Goal: Transaction & Acquisition: Purchase product/service

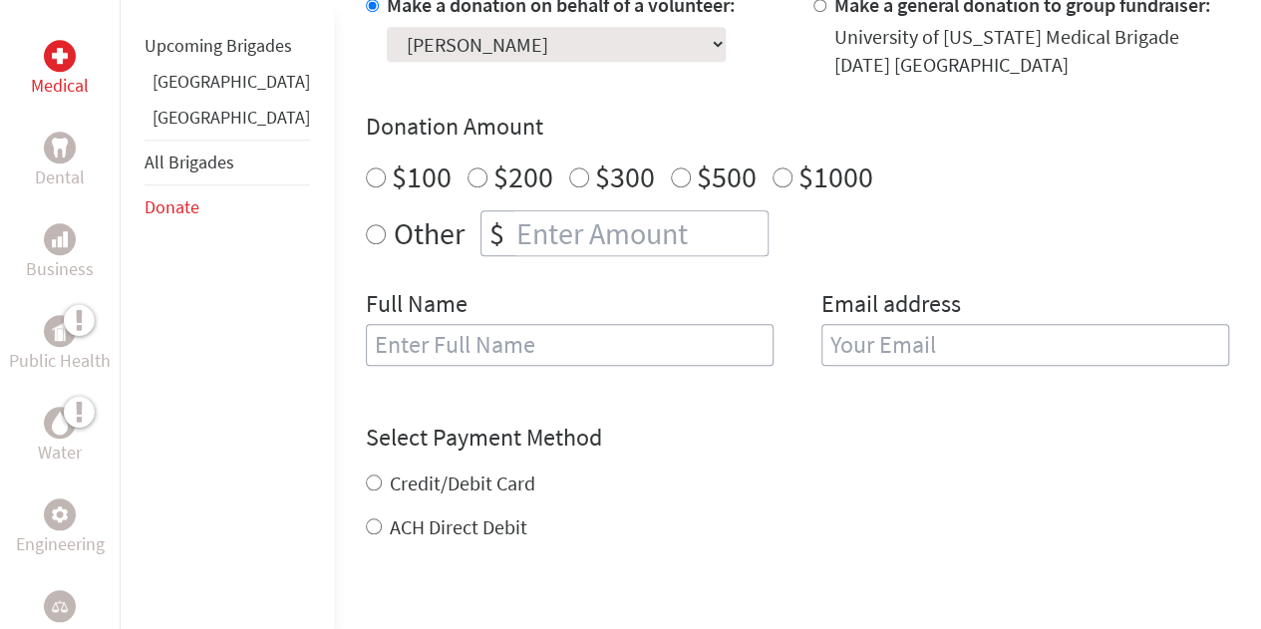
scroll to position [684, 0]
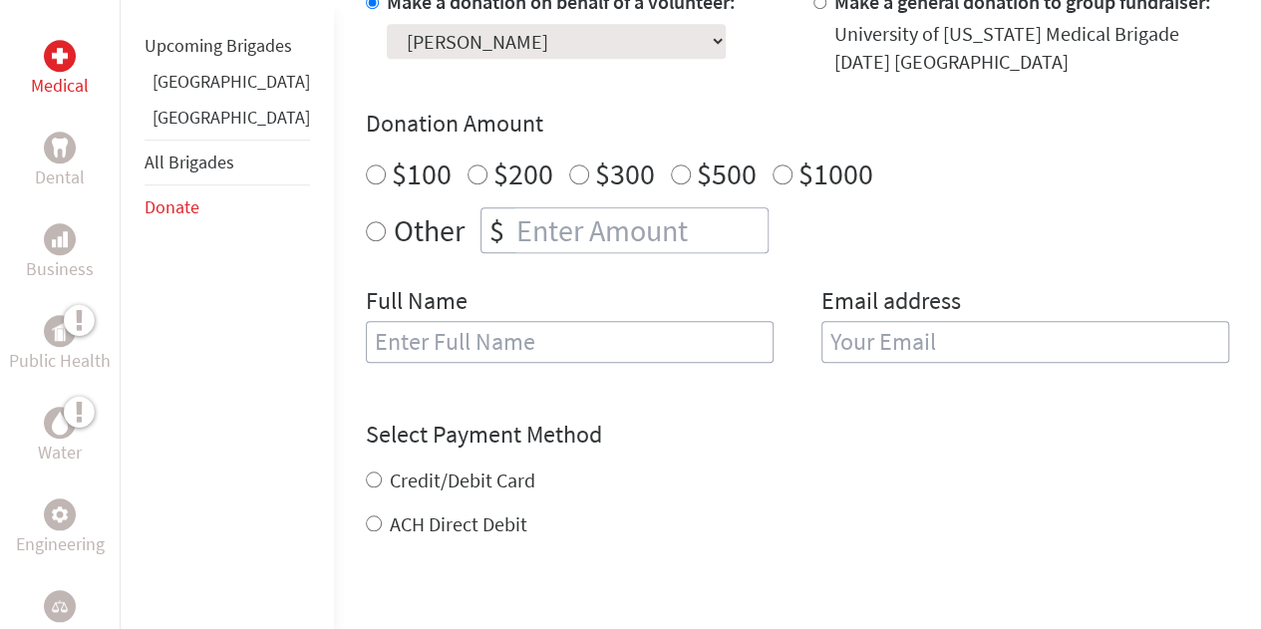
radio input "true"
click at [554, 208] on input "number" at bounding box center [639, 230] width 255 height 44
type input "90"
click at [534, 323] on input "text" at bounding box center [570, 342] width 408 height 42
type input "[PERSON_NAME]"
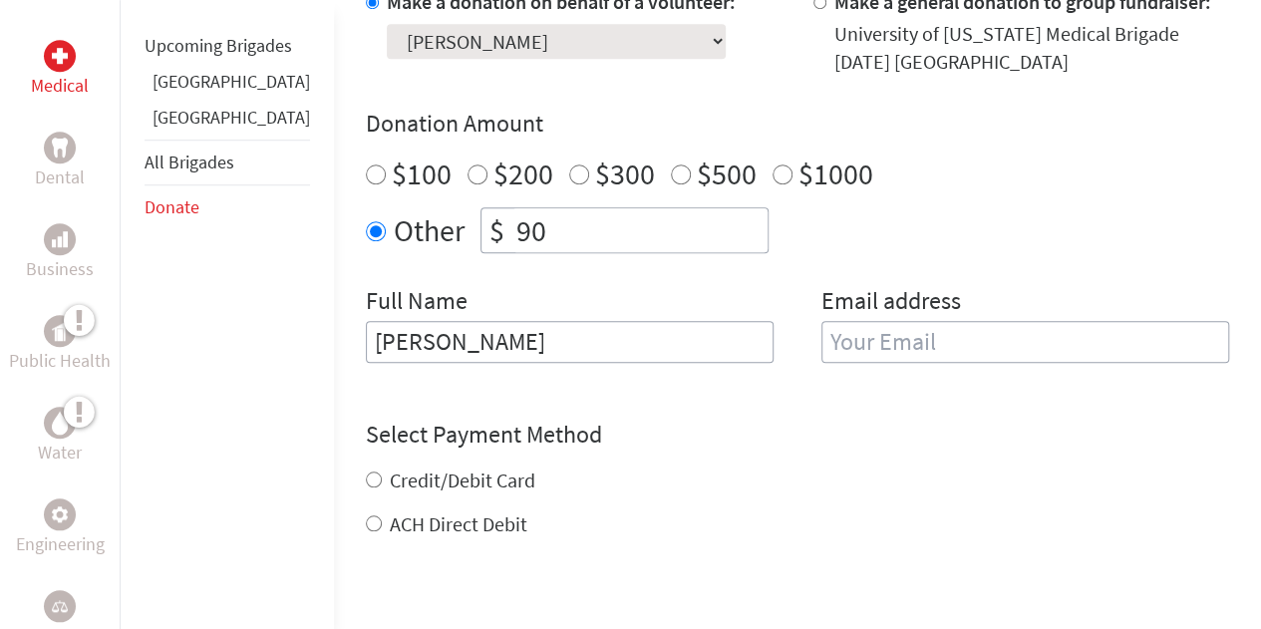
type input "[EMAIL_ADDRESS][DOMAIN_NAME]"
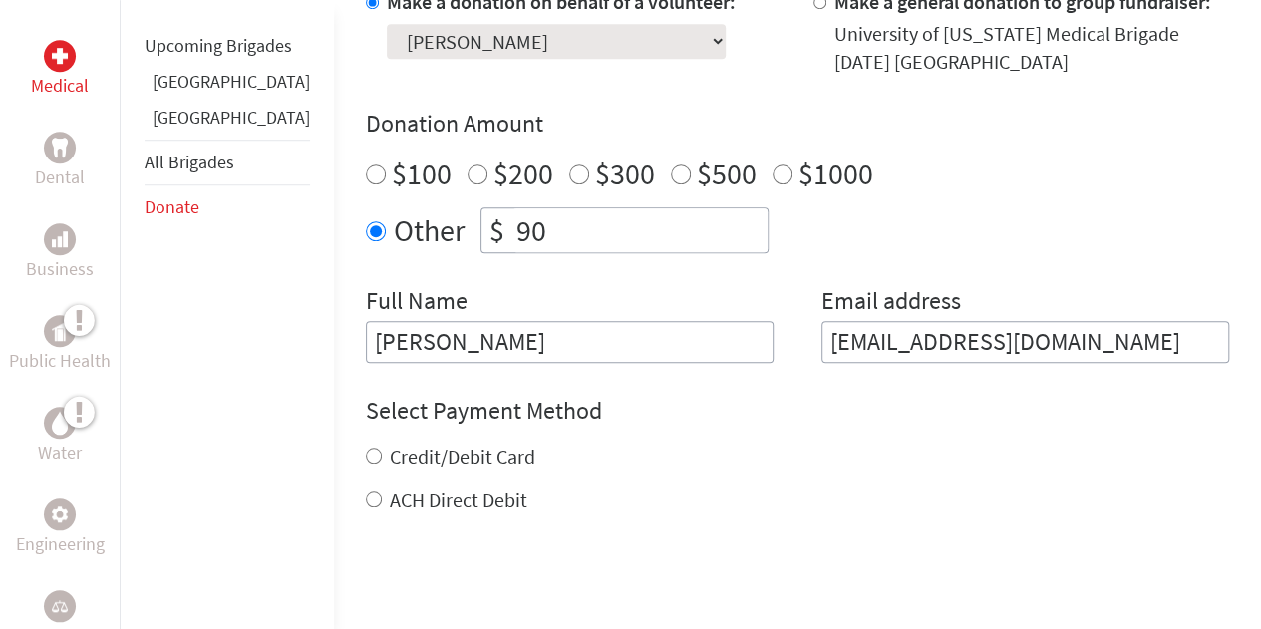
click at [414, 443] on label "Credit/Debit Card" at bounding box center [463, 455] width 146 height 25
click at [382, 447] on input "Credit/Debit Card" at bounding box center [374, 455] width 16 height 16
radio input "true"
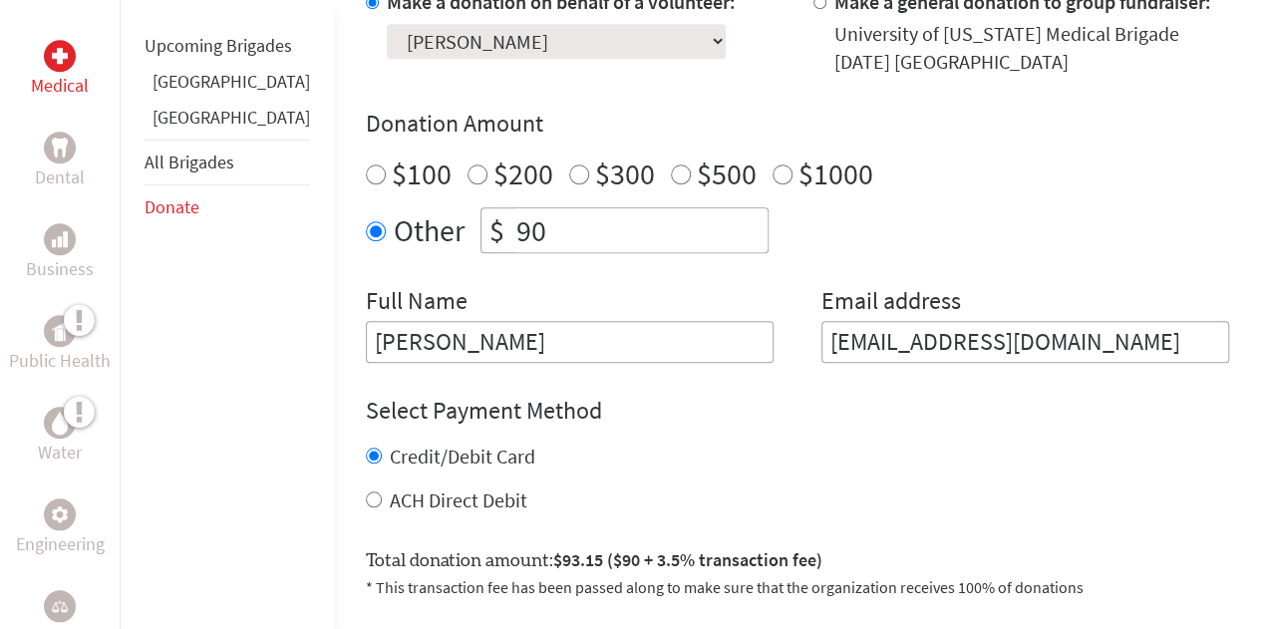
click at [875, 450] on div "Credit/Debit Card ACH Direct Debit" at bounding box center [797, 479] width 863 height 72
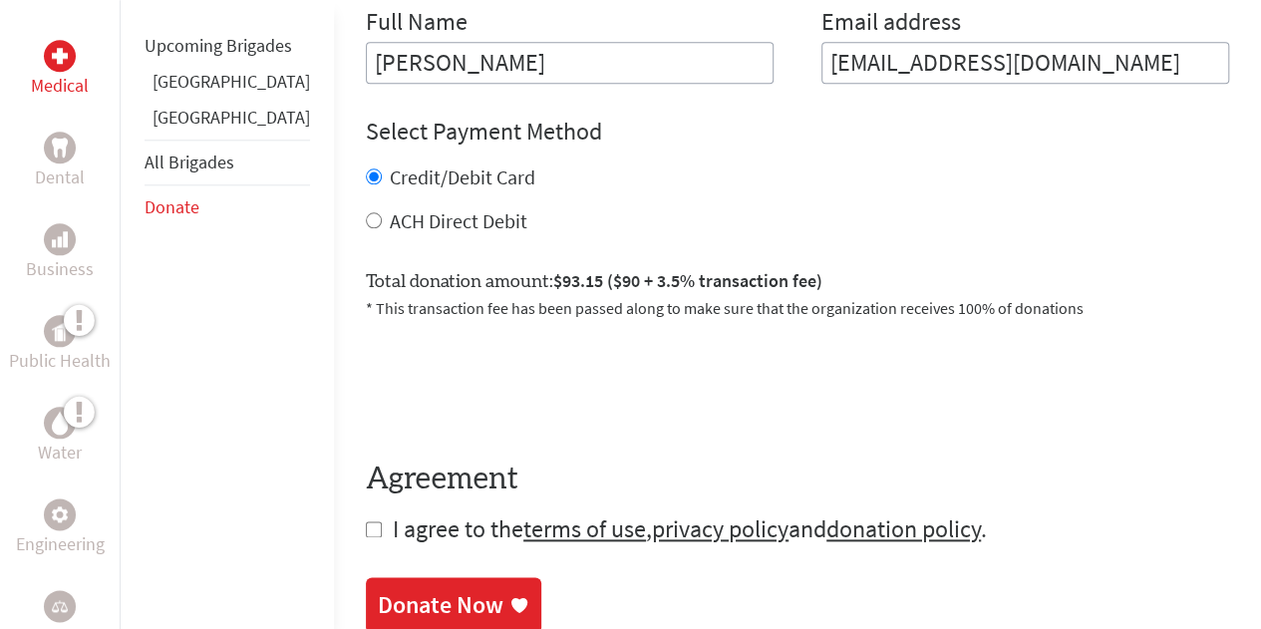
scroll to position [1003, 0]
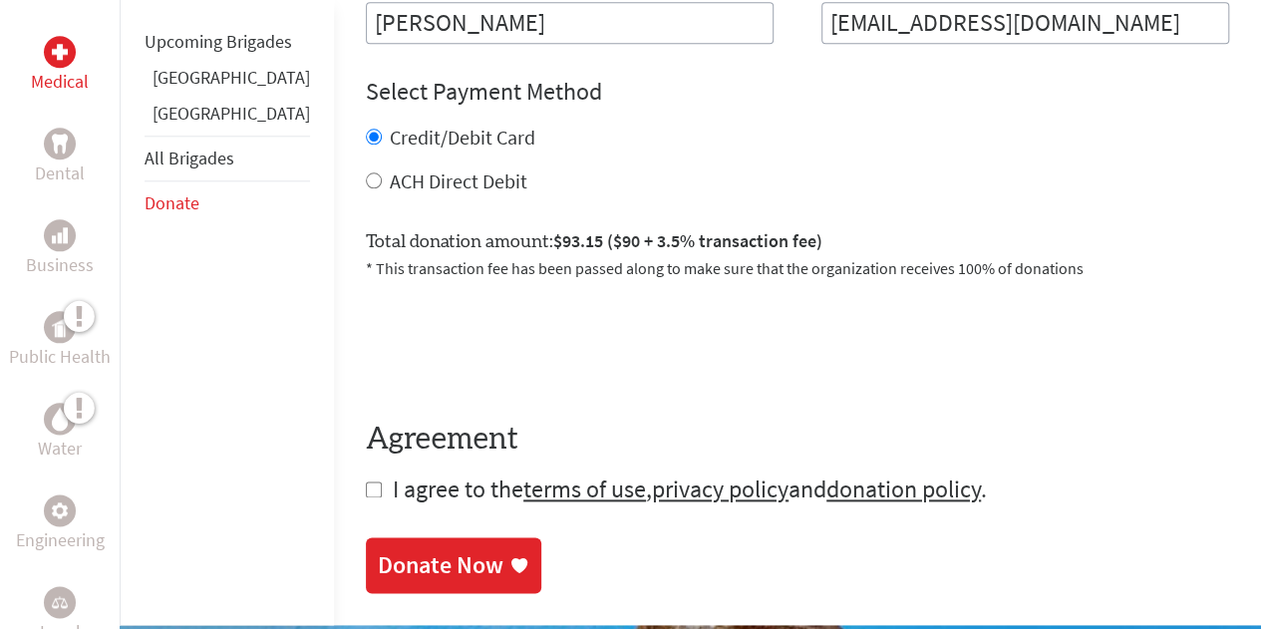
click at [366, 450] on form "Make a donation on behalf of a volunteer: Select a volunteer... [PERSON_NAME] […" at bounding box center [797, 87] width 863 height 836
click at [366, 481] on input "checkbox" at bounding box center [374, 489] width 16 height 16
checkbox input "true"
click at [424, 551] on div "Donate Now" at bounding box center [441, 567] width 126 height 32
